Goal: Contribute content: Add original content to the website for others to see

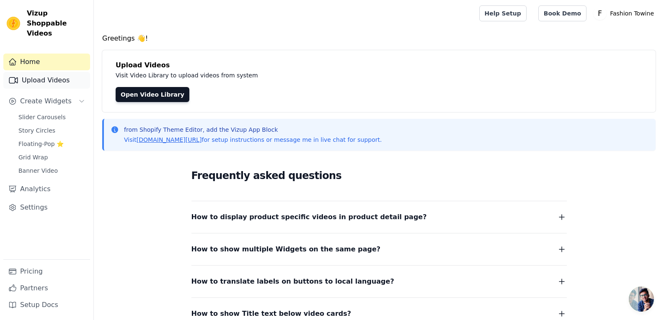
click at [56, 72] on link "Upload Videos" at bounding box center [46, 80] width 87 height 17
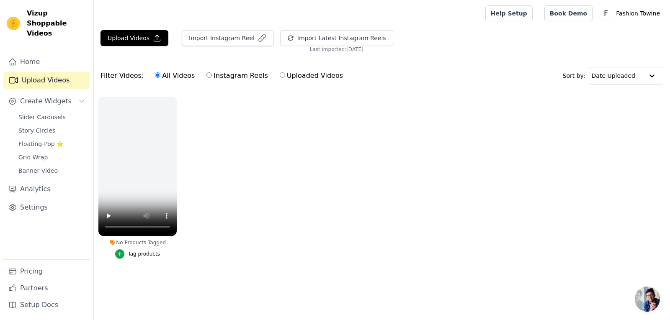
click at [213, 204] on ul "No Products Tagged Tag products" at bounding box center [382, 186] width 576 height 188
click at [142, 32] on button "Upload Videos" at bounding box center [134, 38] width 68 height 16
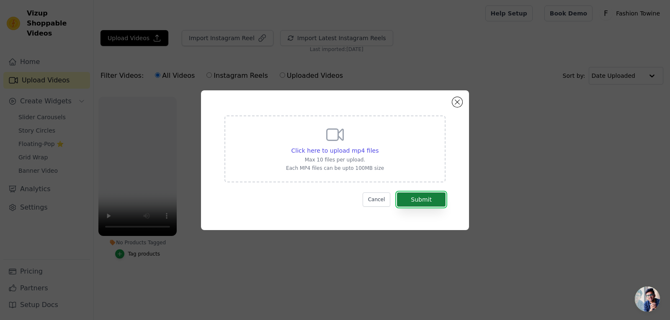
click at [422, 198] on button "Submit" at bounding box center [421, 200] width 49 height 14
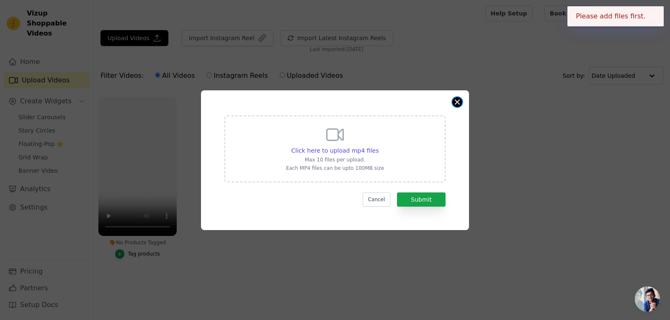
click at [455, 99] on button "Close modal" at bounding box center [457, 102] width 10 height 10
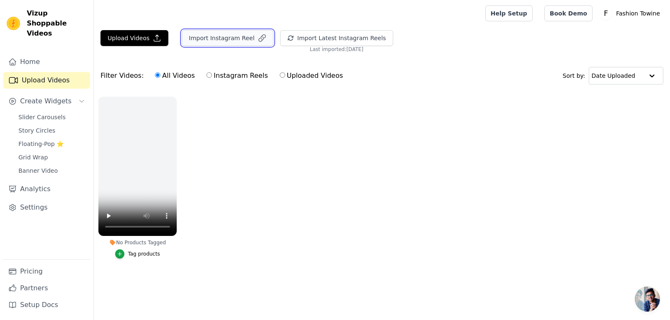
click at [220, 40] on button "Import Instagram Reel" at bounding box center [228, 38] width 92 height 16
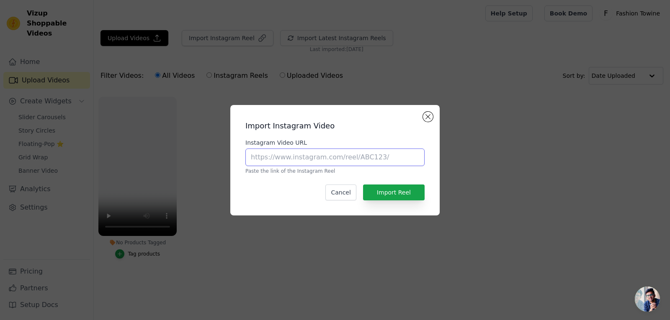
click at [335, 156] on input "Instagram Video URL" at bounding box center [334, 158] width 179 height 18
paste input "https://www.instagram.com/fashiontownie_official/"
type input "https://www.instagram.com/fashiontownie_official/"
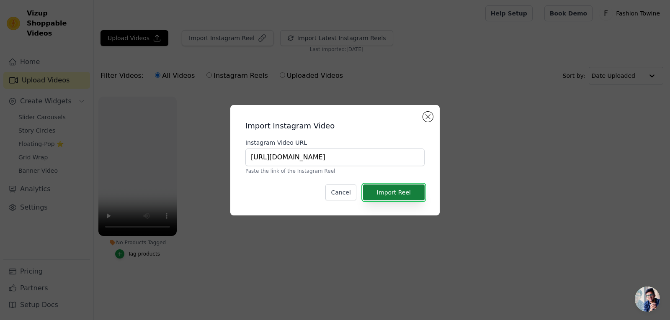
click at [386, 195] on button "Import Reel" at bounding box center [394, 193] width 62 height 16
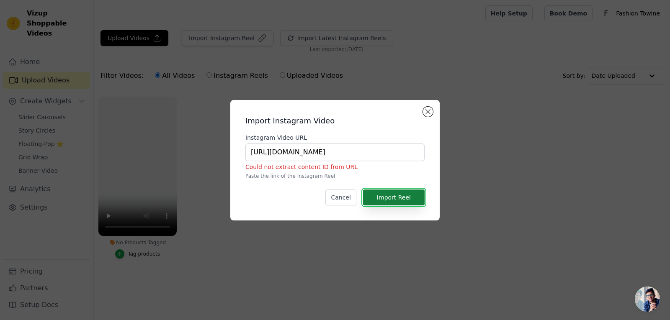
click at [376, 197] on button "Import Reel" at bounding box center [394, 198] width 62 height 16
click at [431, 109] on button "Close modal" at bounding box center [428, 112] width 10 height 10
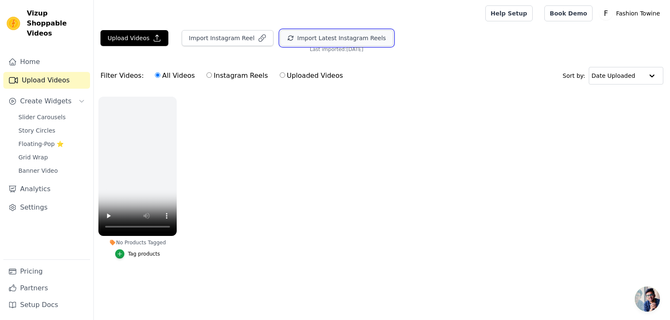
click at [304, 34] on button "Import Latest Instagram Reels" at bounding box center [336, 38] width 113 height 16
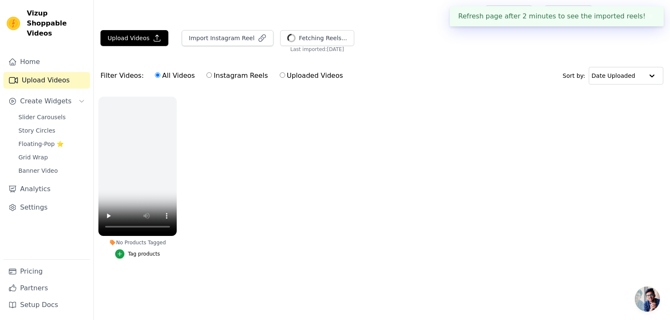
click at [651, 15] on button "✖" at bounding box center [651, 16] width 10 height 10
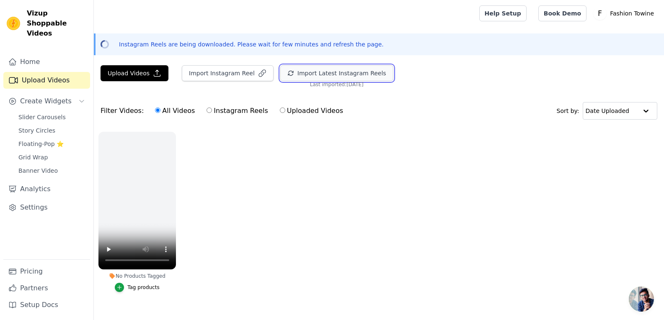
click at [345, 72] on button "Import Latest Instagram Reels" at bounding box center [336, 73] width 113 height 16
click at [602, 16] on text "F" at bounding box center [599, 13] width 4 height 8
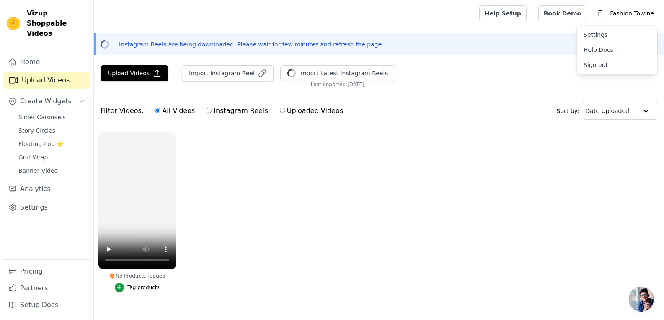
click at [409, 113] on div "Filter Videos: All Videos Instagram Reels Uploaded Videos Sort by: Date Uploaded" at bounding box center [379, 111] width 570 height 33
click at [45, 96] on span "Create Widgets" at bounding box center [45, 101] width 51 height 10
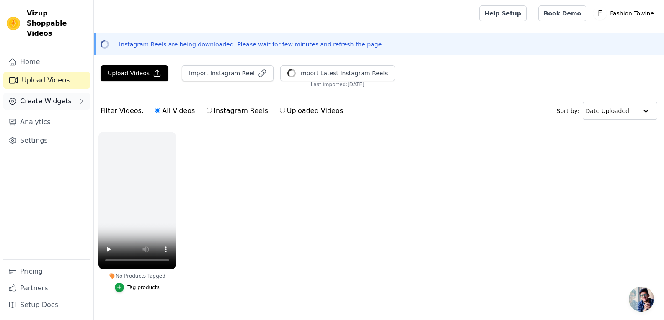
click at [52, 96] on span "Create Widgets" at bounding box center [45, 101] width 51 height 10
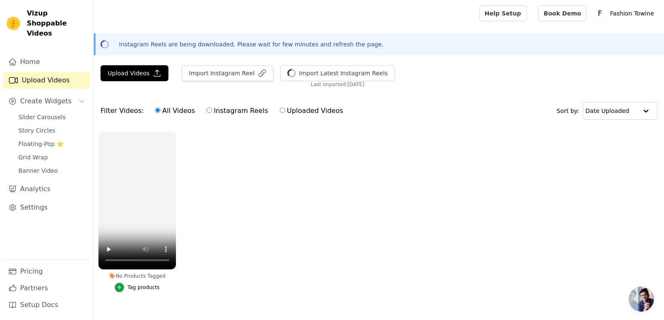
drag, startPoint x: 616, startPoint y: 171, endPoint x: 595, endPoint y: 153, distance: 28.0
click at [616, 171] on ul "No Products Tagged Tag products" at bounding box center [379, 220] width 570 height 186
